Goal: Information Seeking & Learning: Get advice/opinions

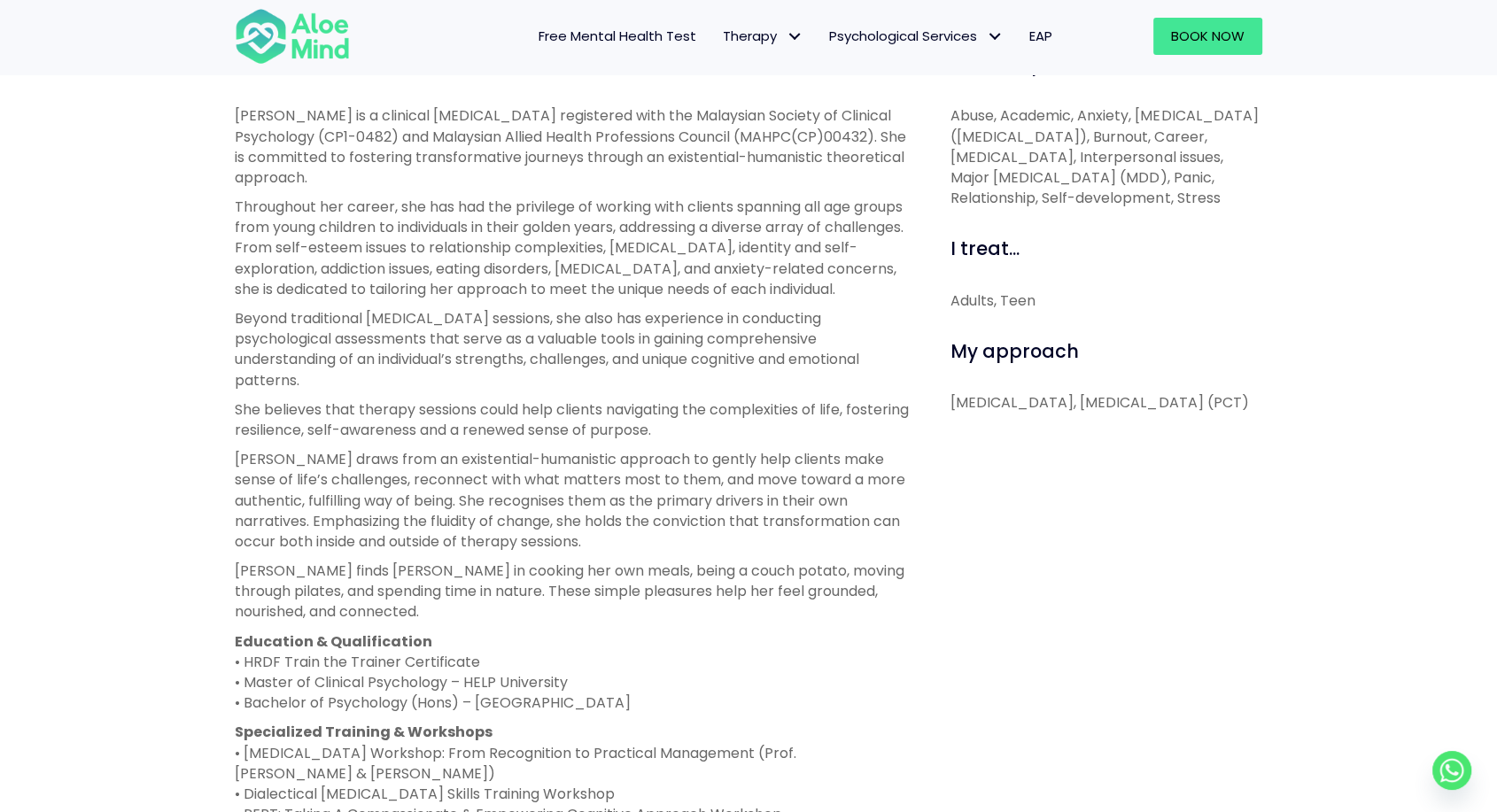
scroll to position [637, 0]
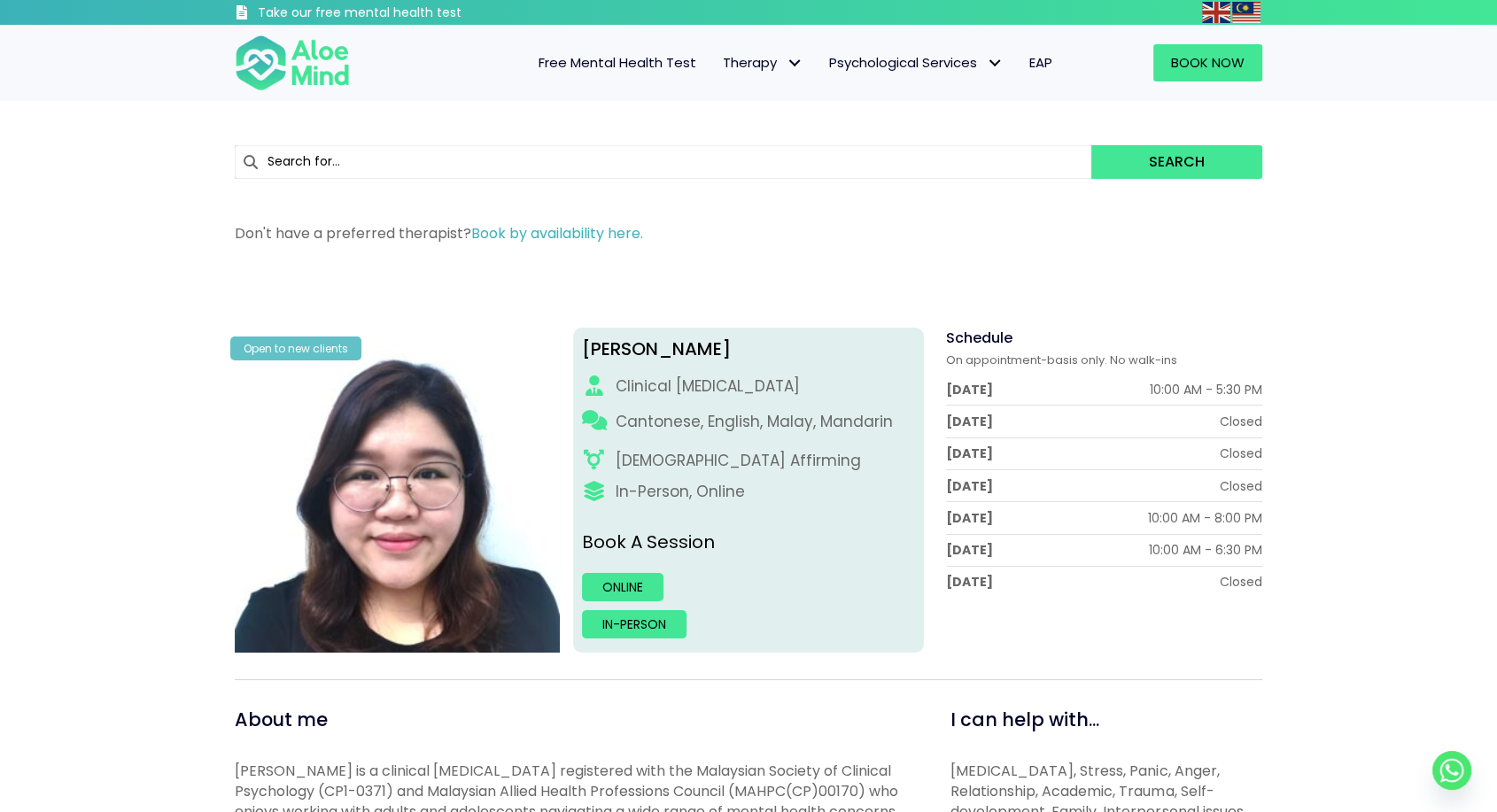
click at [341, 12] on h3 "Take our free mental health test" at bounding box center [407, 13] width 298 height 18
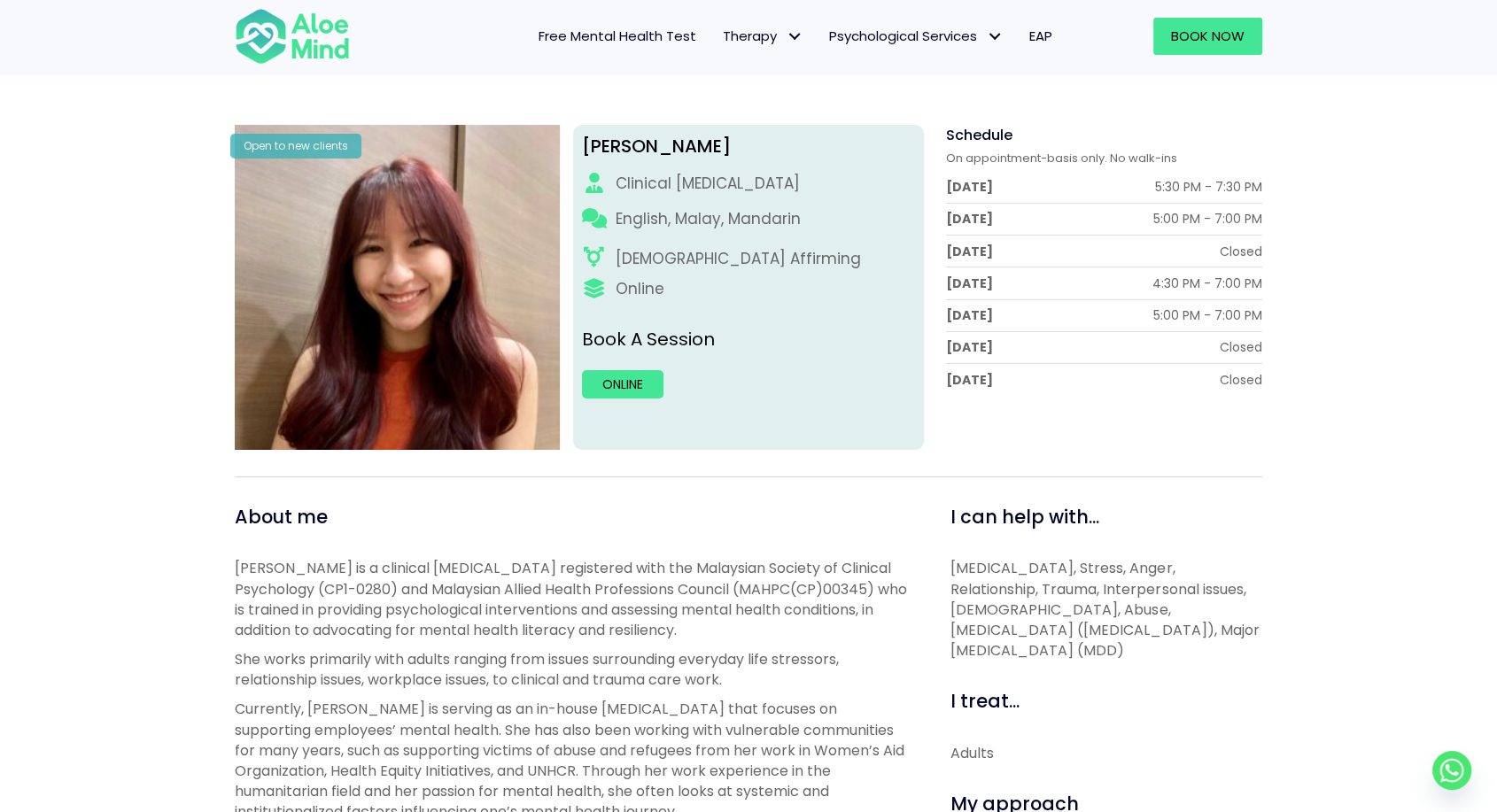
scroll to position [433, 0]
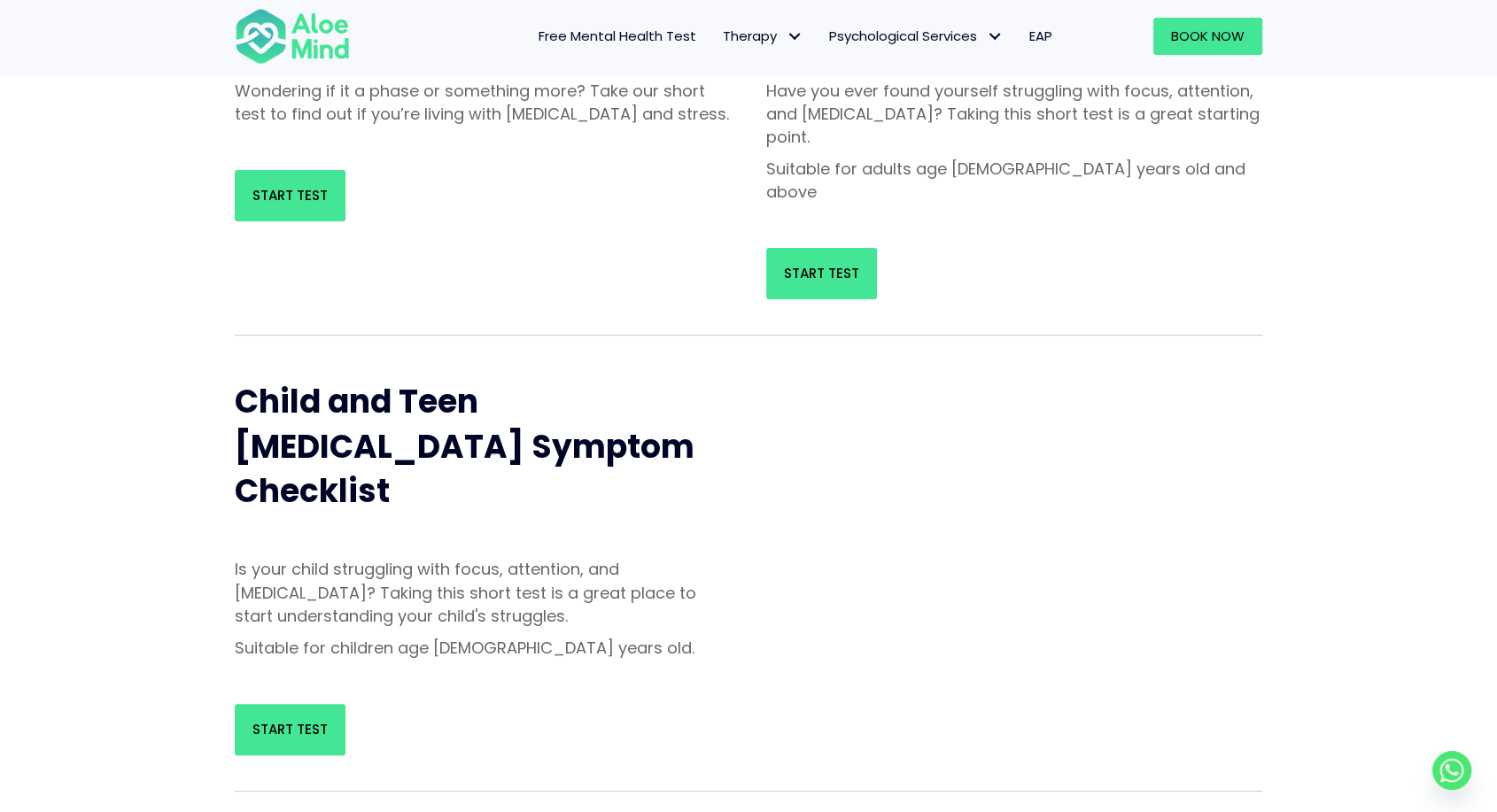
scroll to position [322, 0]
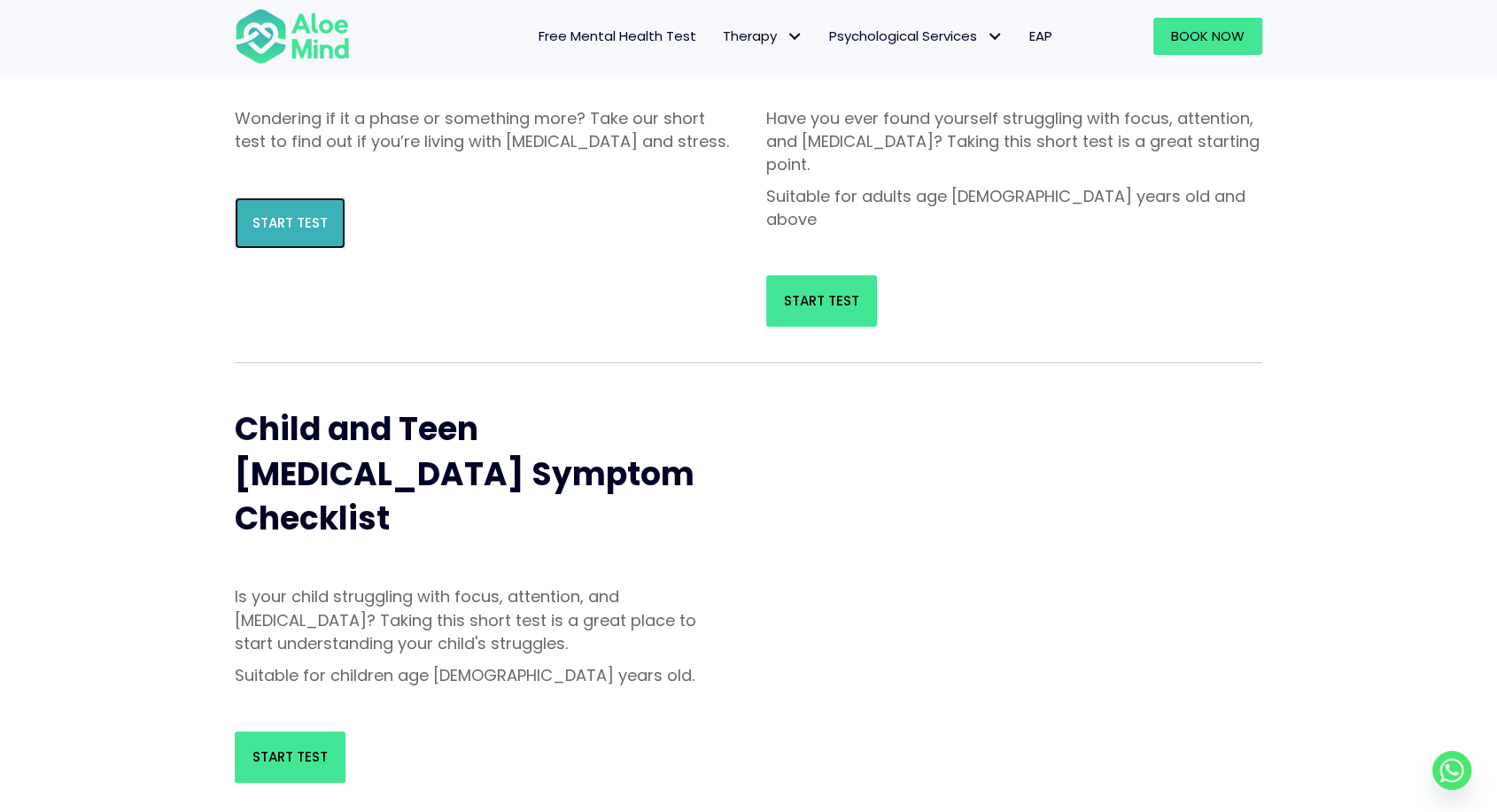
click at [288, 232] on span "Start Test" at bounding box center [290, 222] width 76 height 18
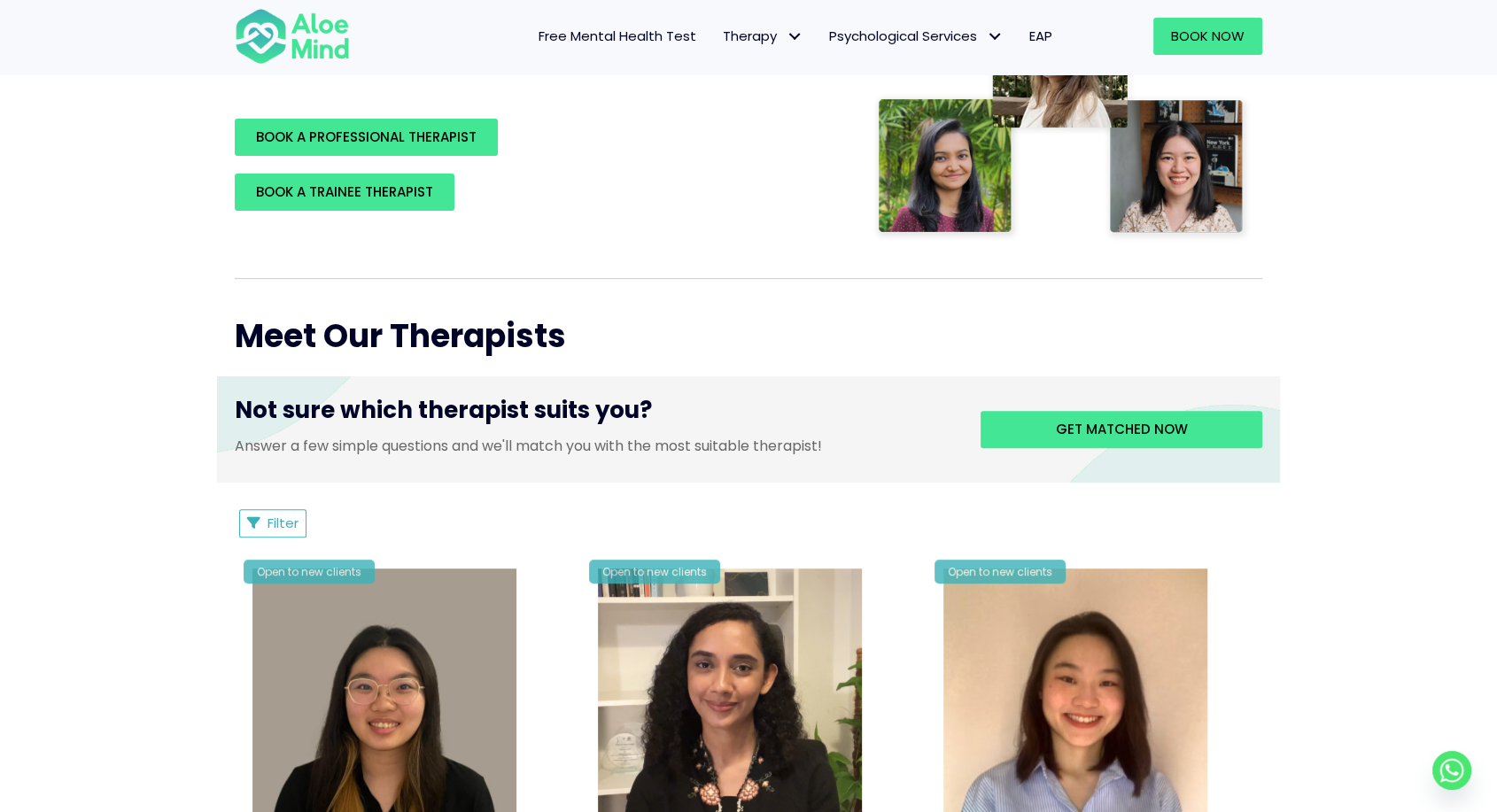
scroll to position [440, 0]
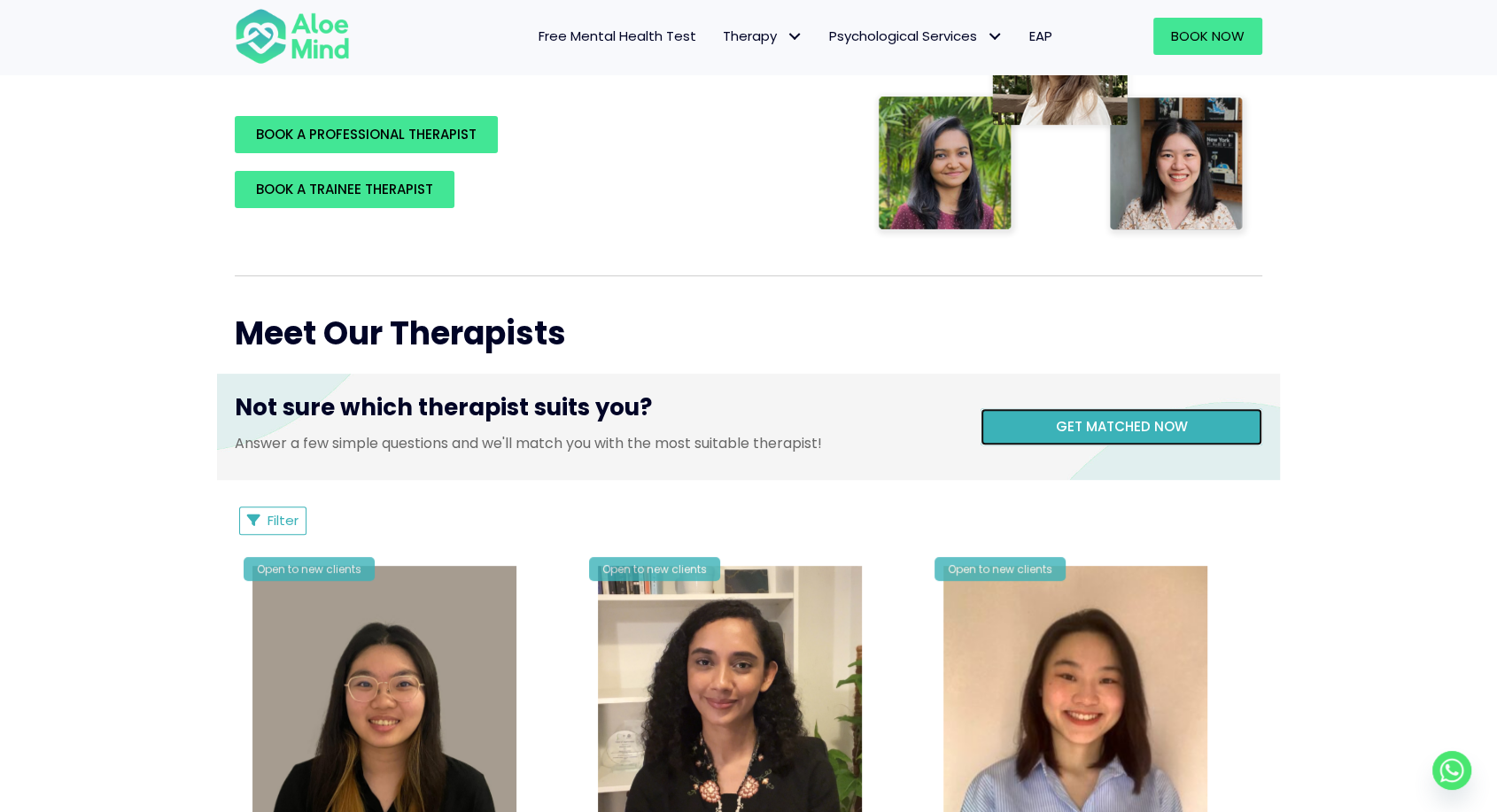
click at [1106, 421] on span "Get matched now" at bounding box center [1122, 426] width 132 height 18
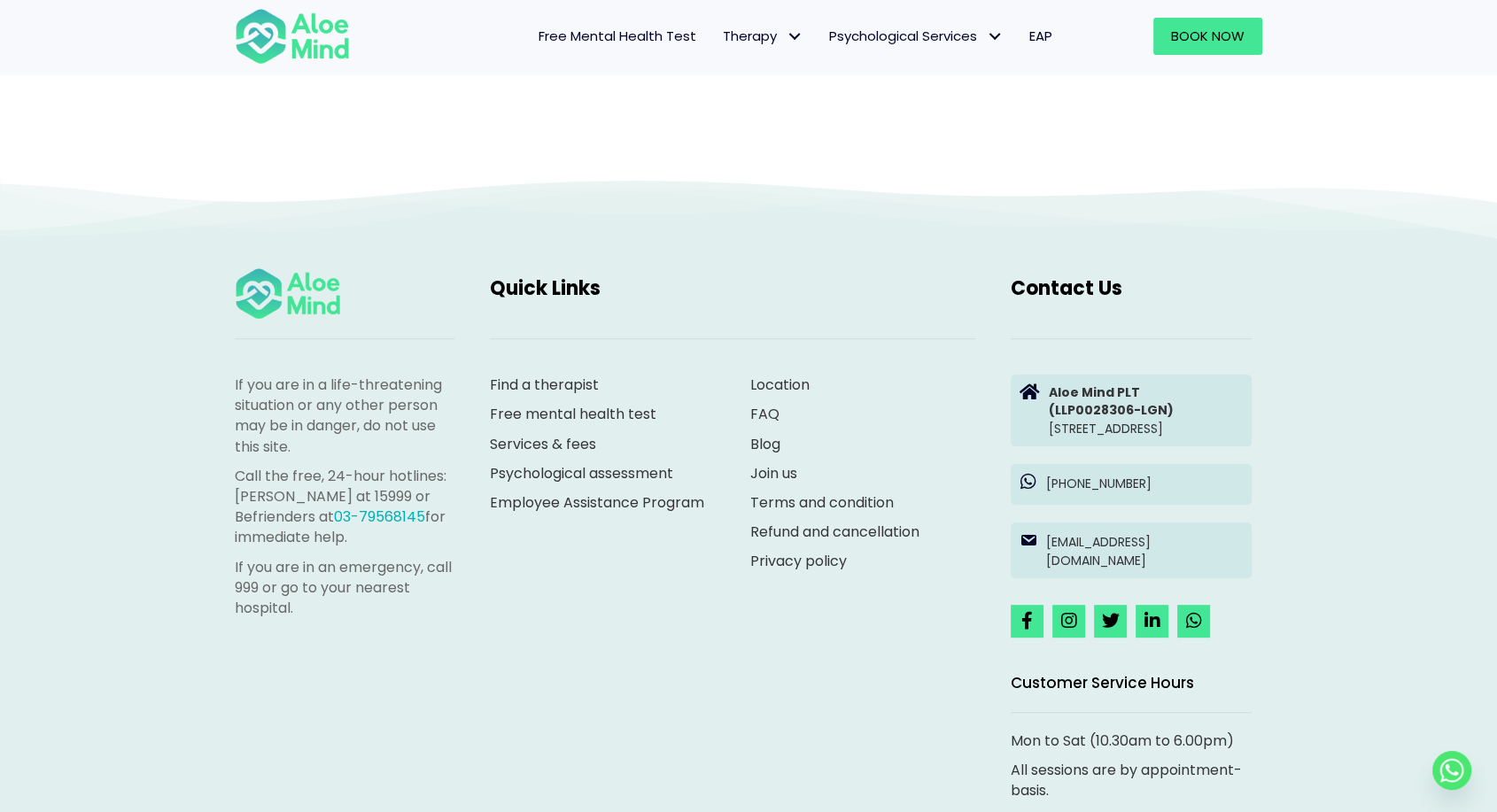
scroll to position [183, 0]
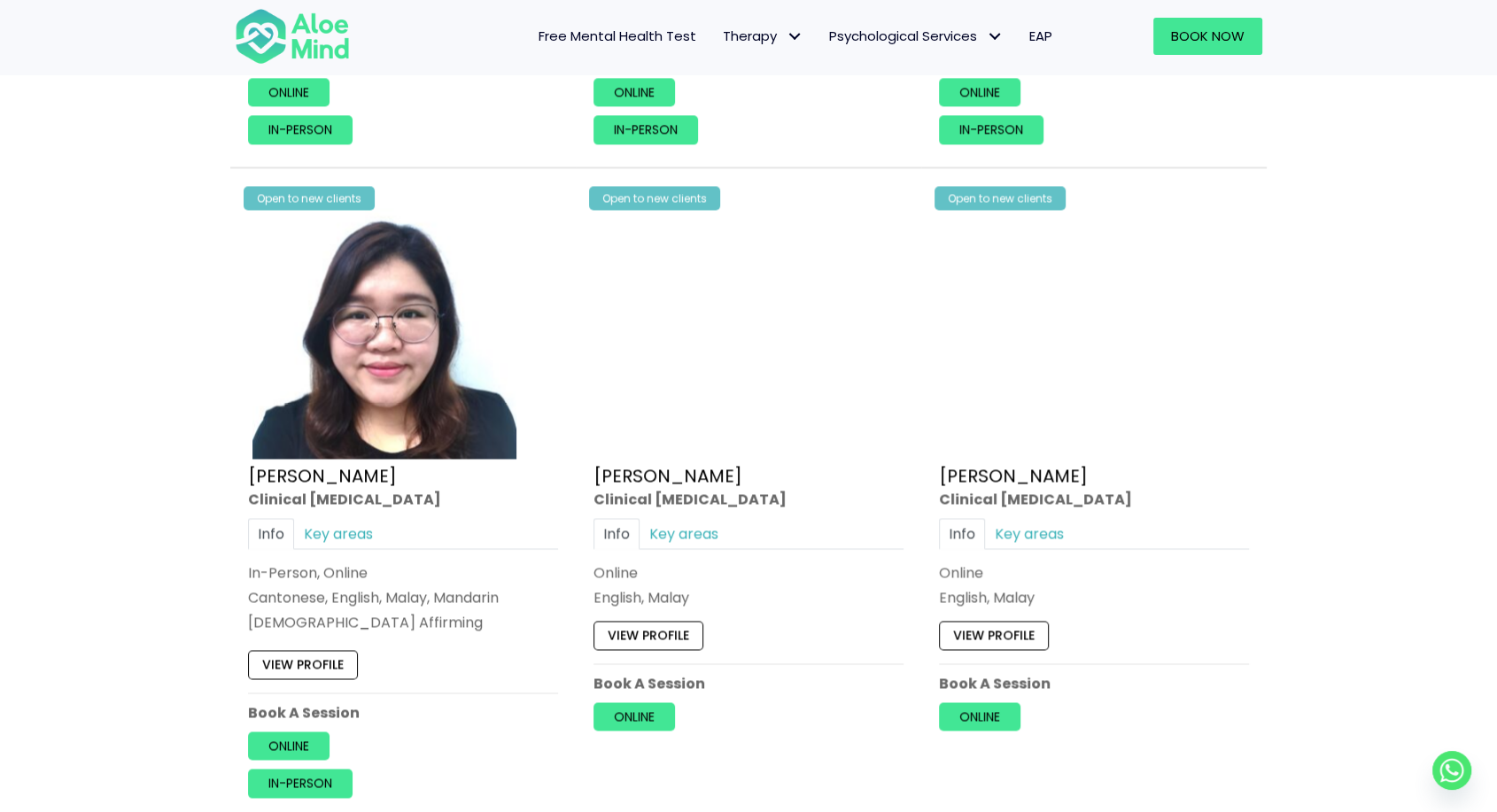
scroll to position [2803, 0]
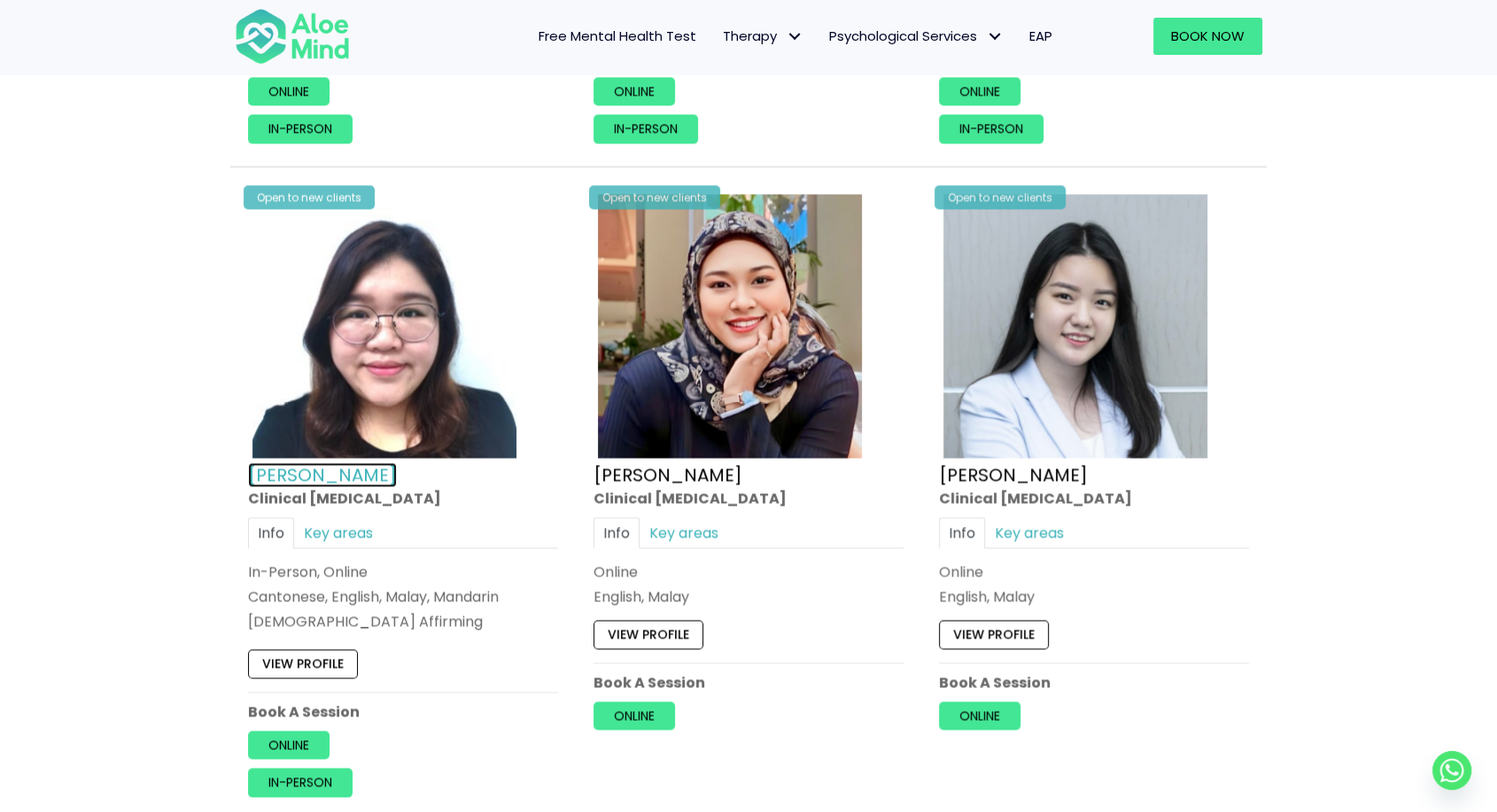
click at [270, 465] on link "Wei Shan" at bounding box center [322, 473] width 149 height 25
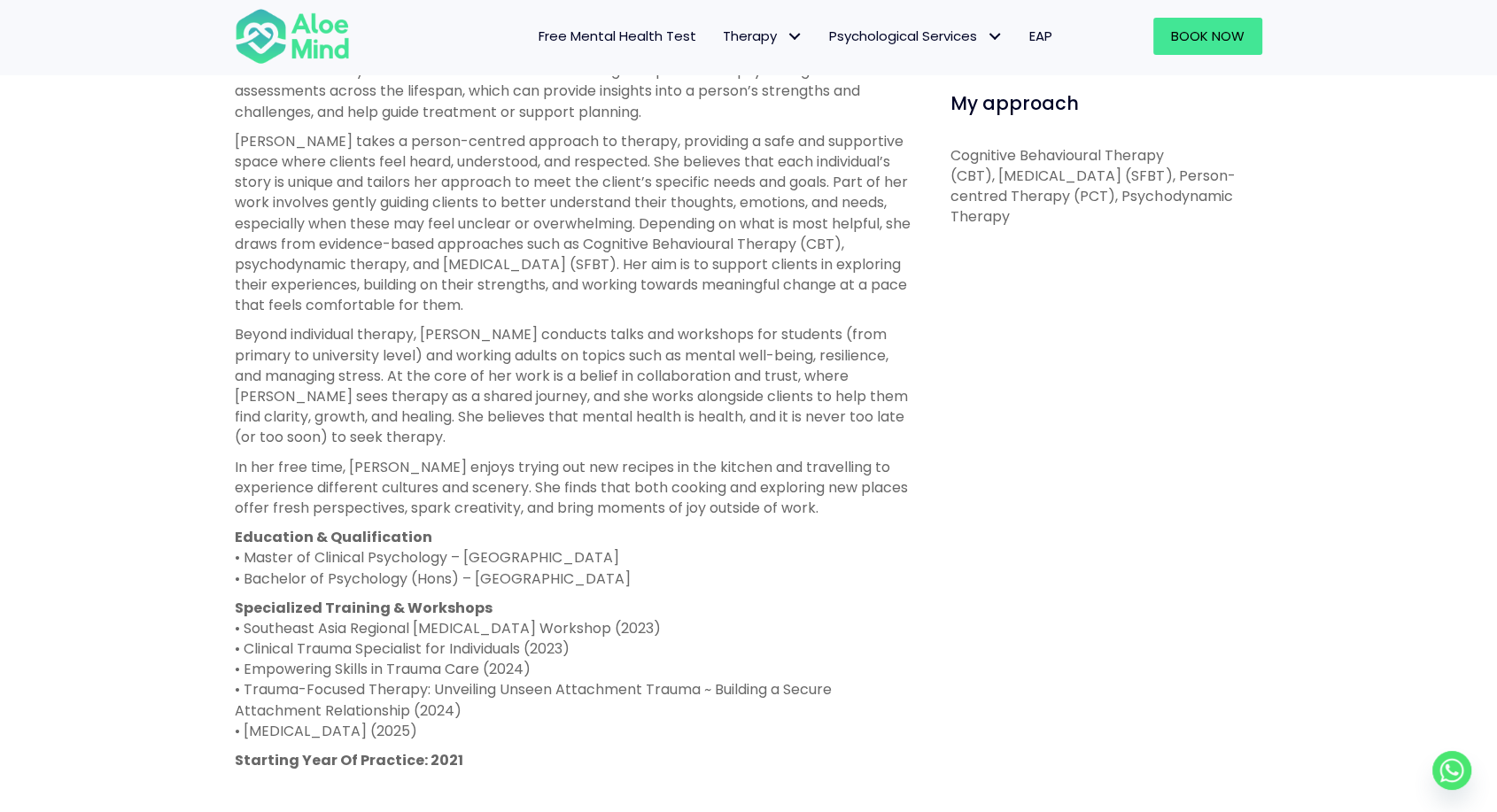
scroll to position [929, 0]
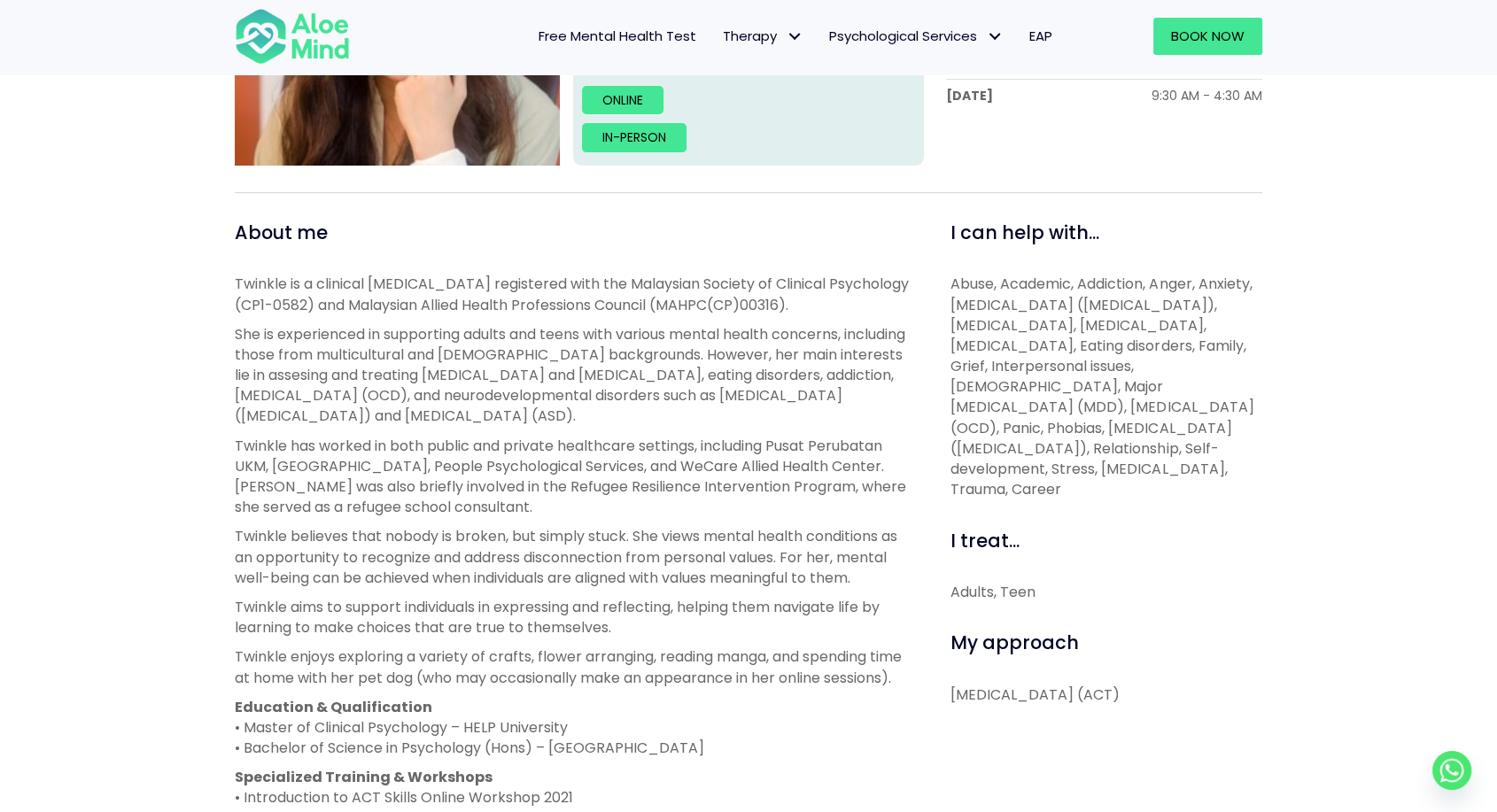
scroll to position [449, 0]
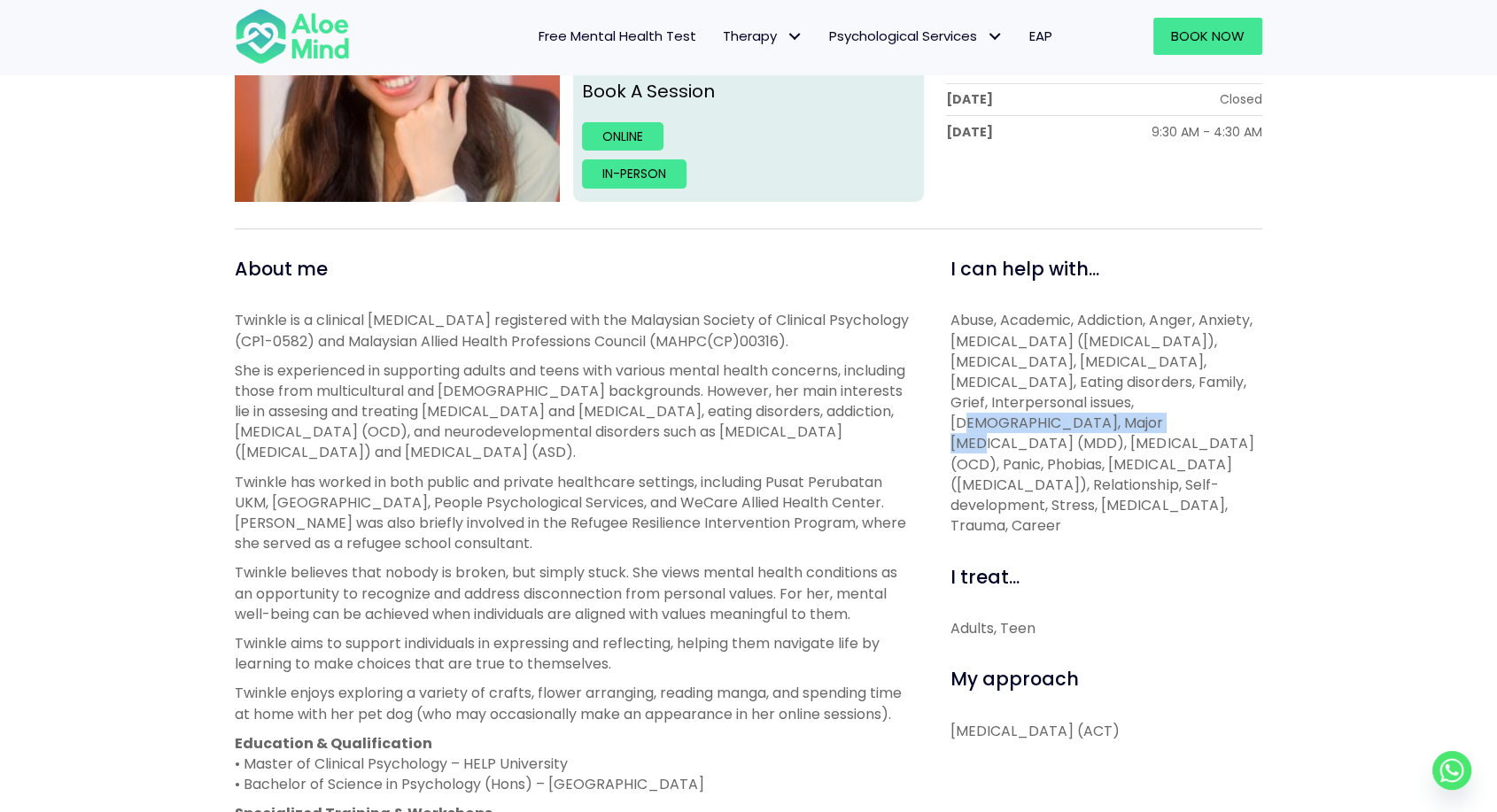
drag, startPoint x: 1076, startPoint y: 404, endPoint x: 1287, endPoint y: 400, distance: 211.0
click at [1287, 400] on div "Twinkle Open to new clients Twinkle Clinical [MEDICAL_DATA] English, Malay [DEM…" at bounding box center [748, 567] width 1497 height 1496
